Goal: Transaction & Acquisition: Purchase product/service

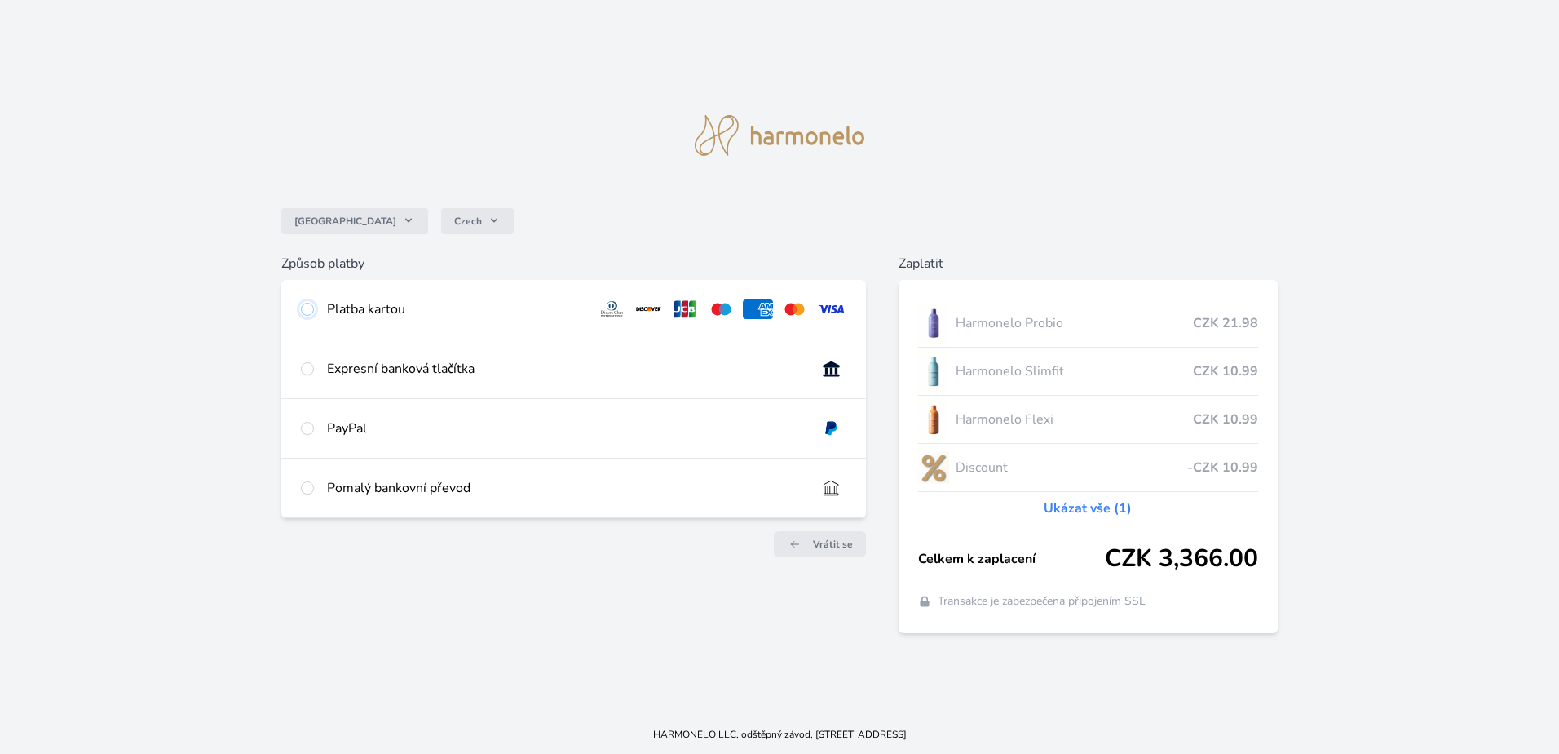
click at [307, 307] on input "radio" at bounding box center [307, 309] width 13 height 13
radio input "true"
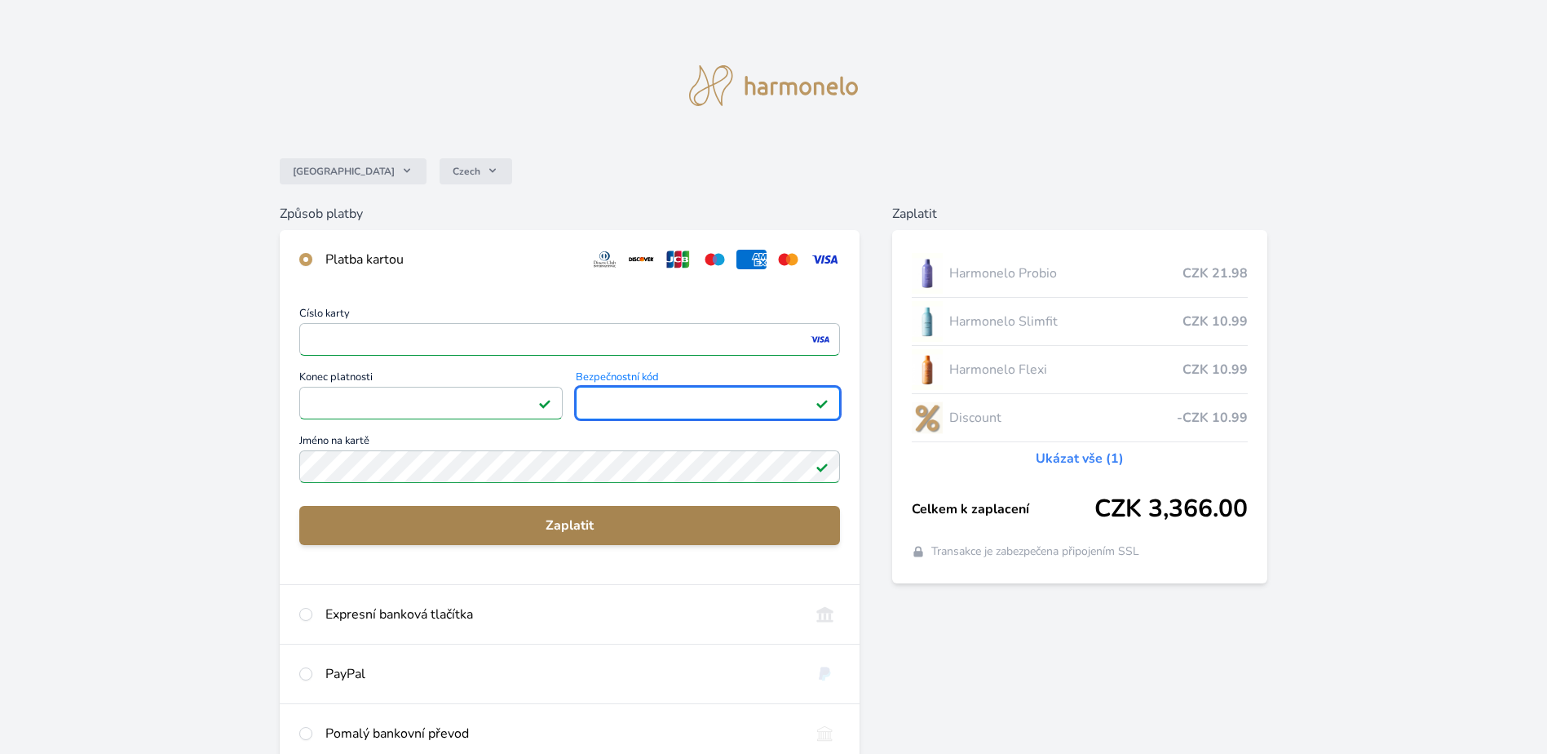
click at [578, 528] on span "Zaplatit" at bounding box center [569, 525] width 515 height 20
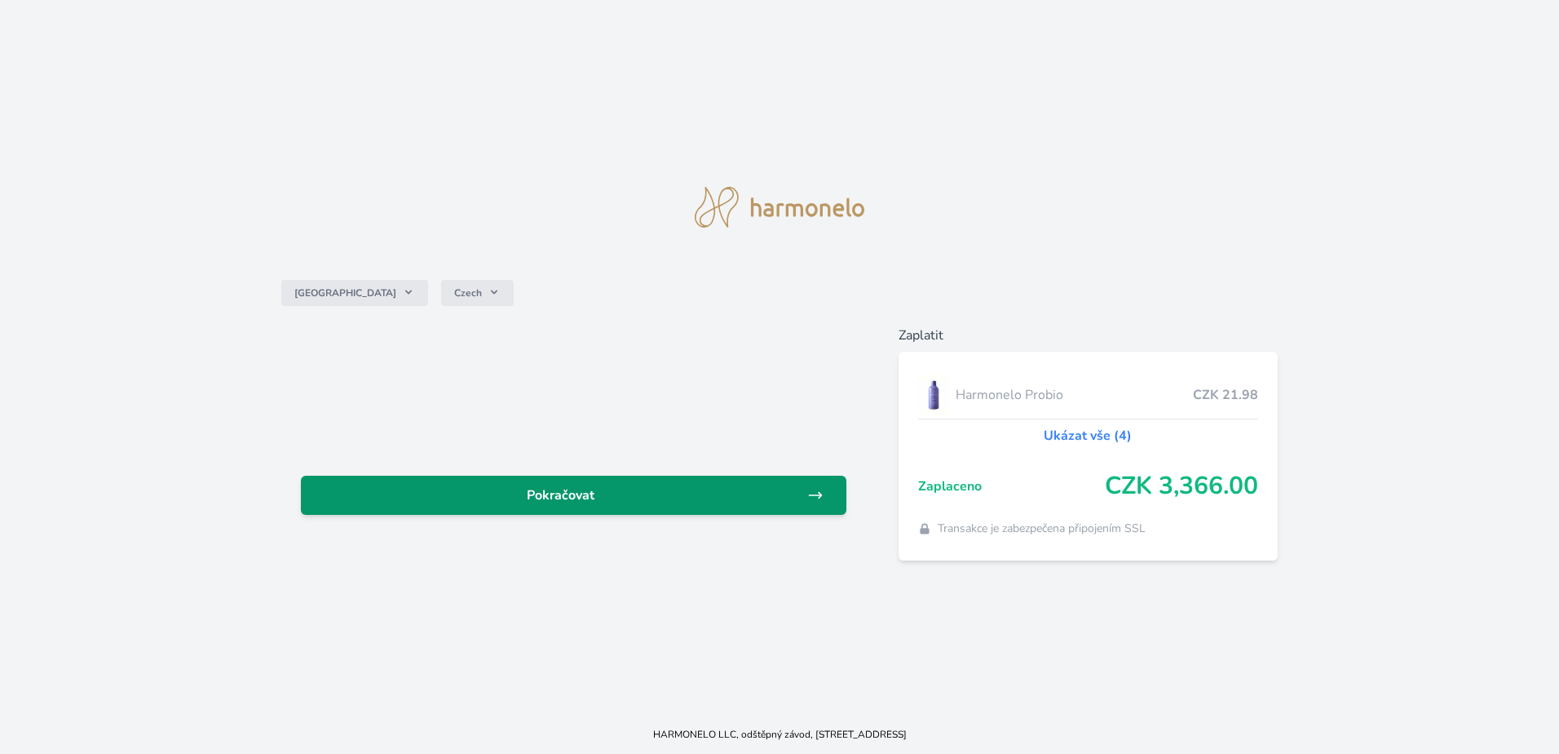
click at [546, 504] on span "Pokračovat" at bounding box center [560, 495] width 493 height 20
